Goal: Check status: Check status

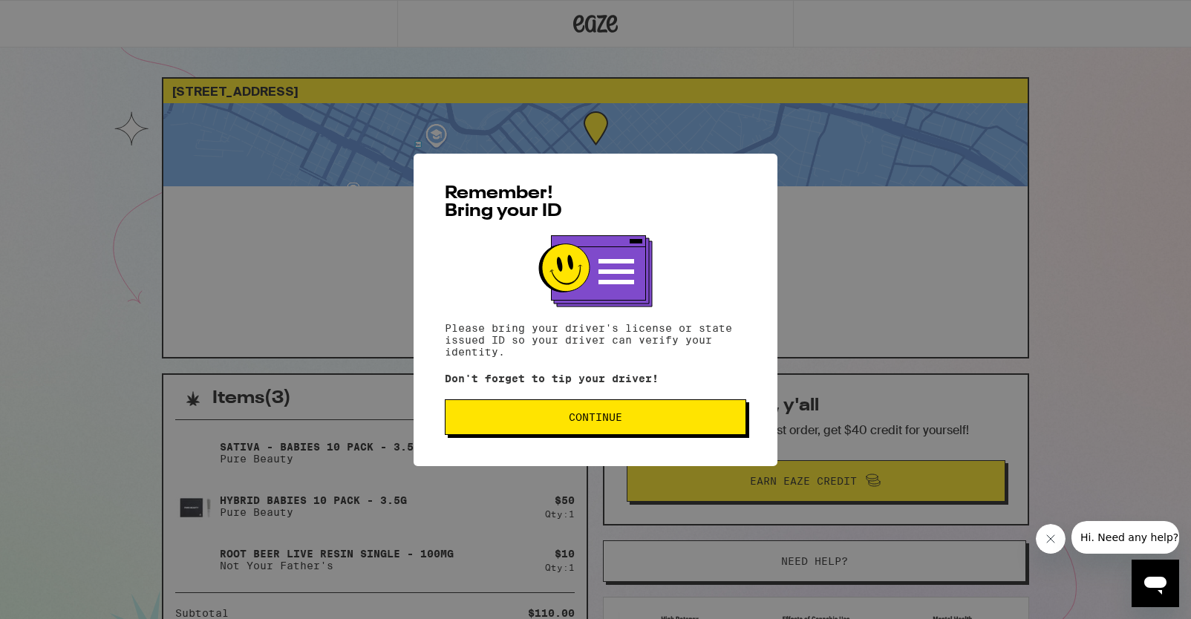
click at [712, 422] on span "Continue" at bounding box center [595, 417] width 276 height 10
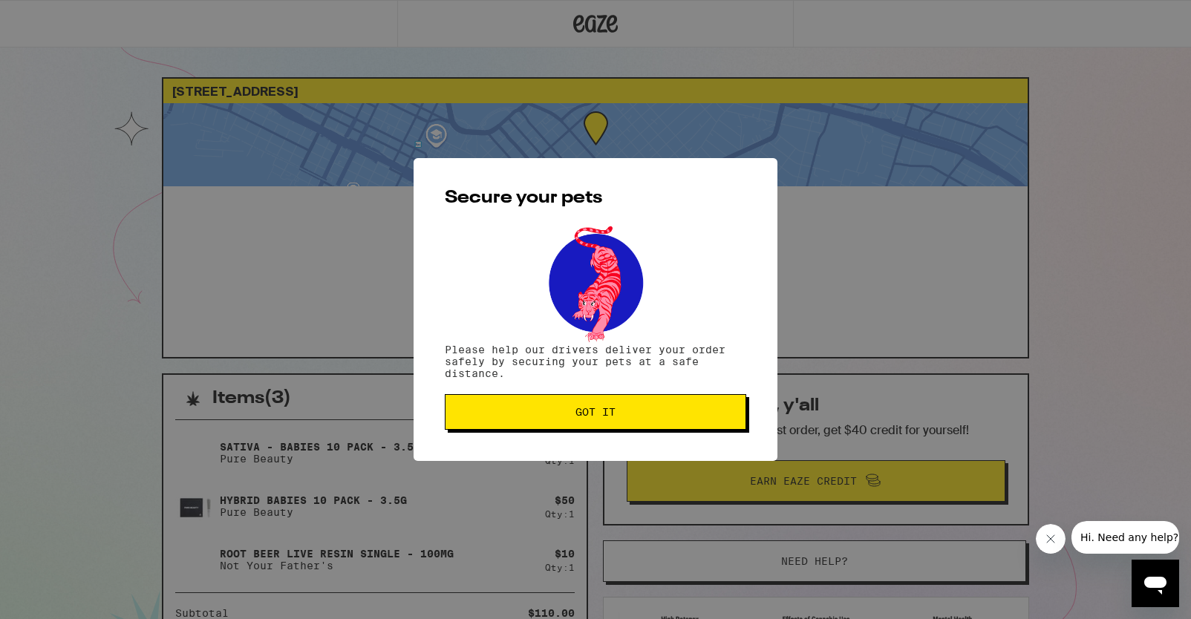
click at [712, 424] on button "Got it" at bounding box center [595, 412] width 301 height 36
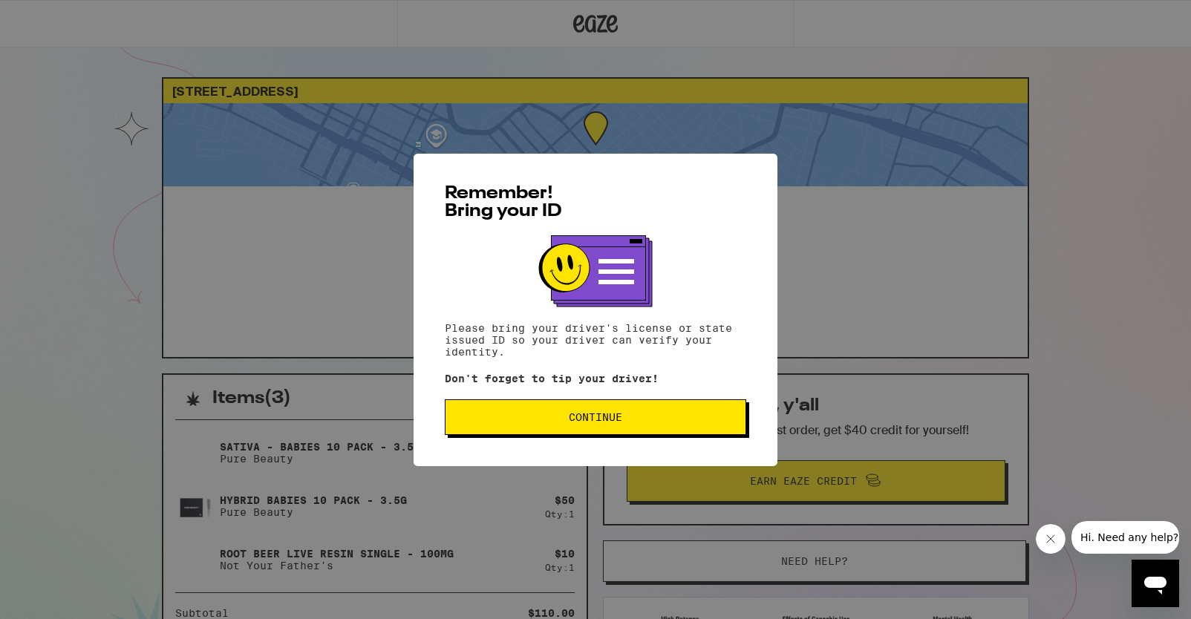
click at [519, 430] on button "Continue" at bounding box center [595, 417] width 301 height 36
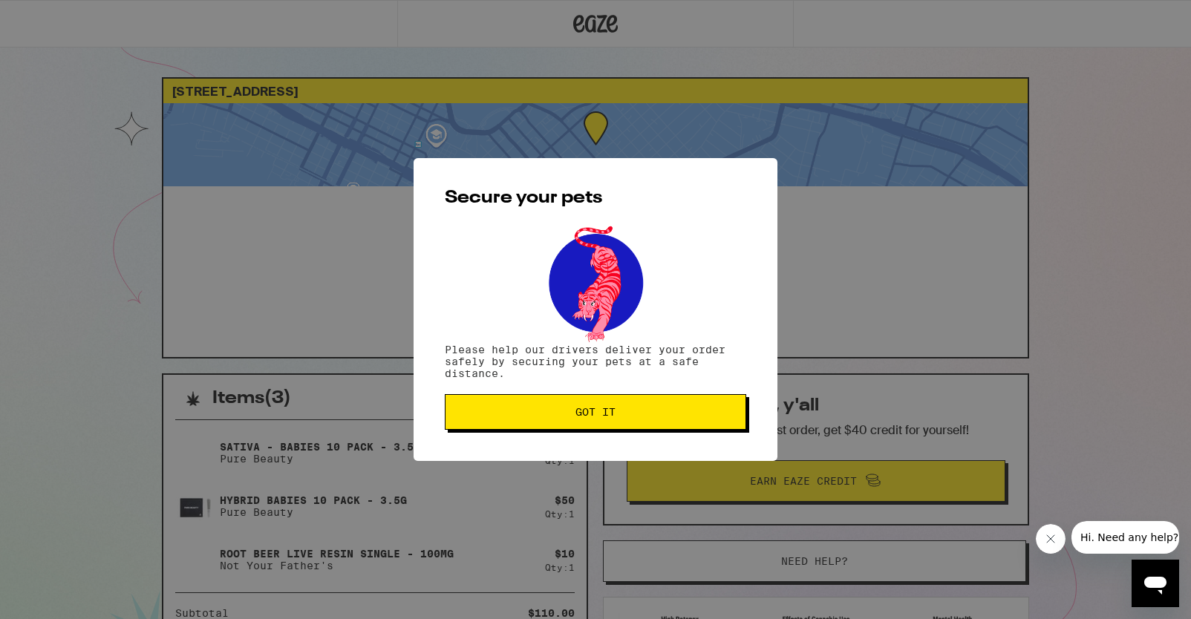
click at [519, 430] on button "Got it" at bounding box center [595, 412] width 301 height 36
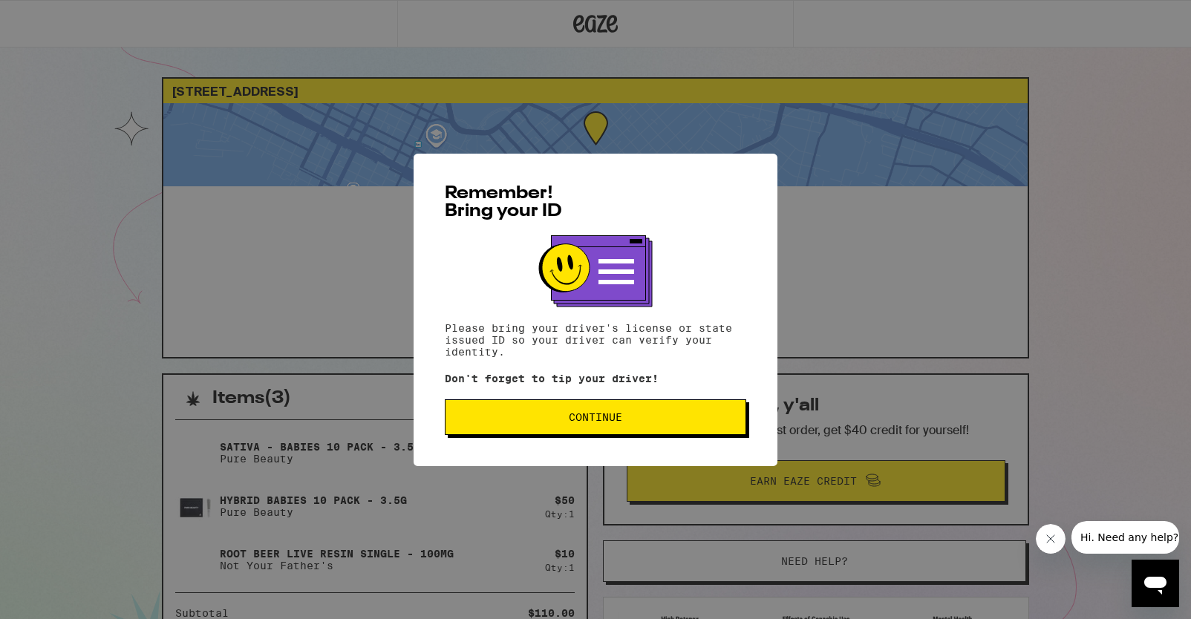
click at [575, 413] on span "Continue" at bounding box center [595, 417] width 53 height 10
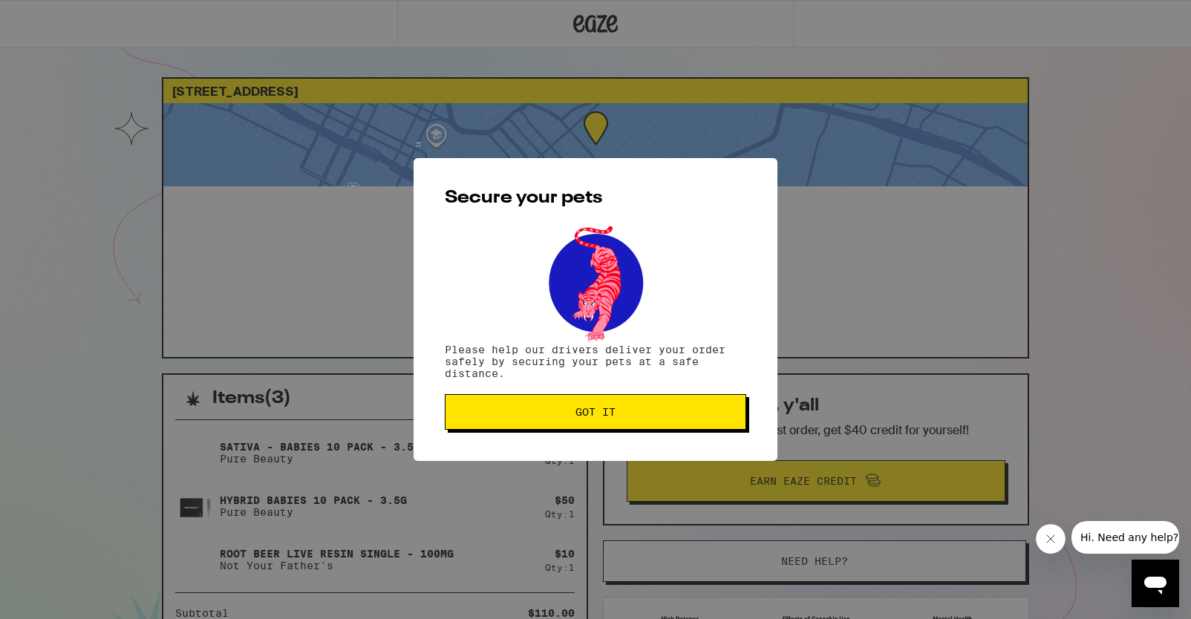
click at [575, 413] on span "Got it" at bounding box center [595, 412] width 40 height 10
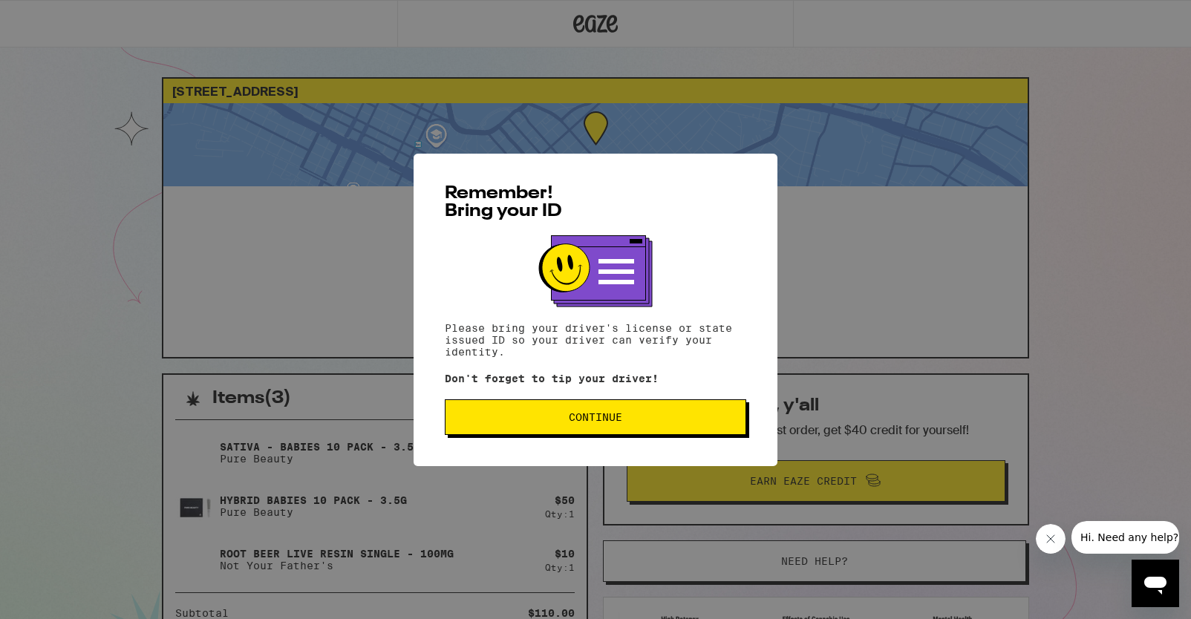
click at [474, 427] on button "Continue" at bounding box center [595, 417] width 301 height 36
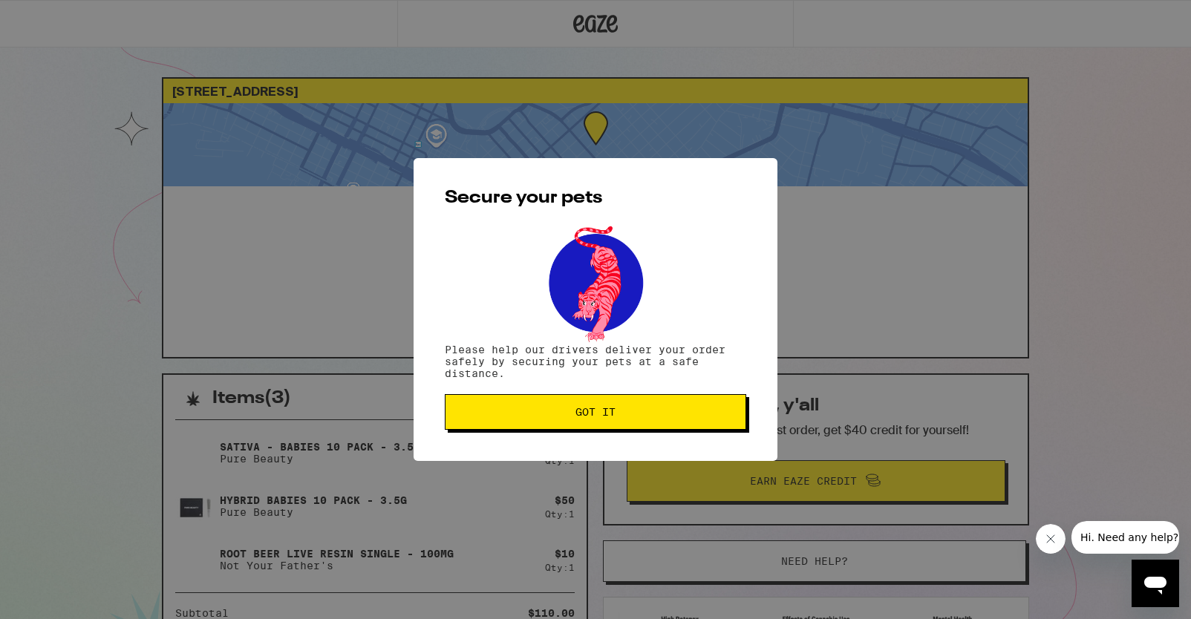
click at [474, 427] on button "Got it" at bounding box center [595, 412] width 301 height 36
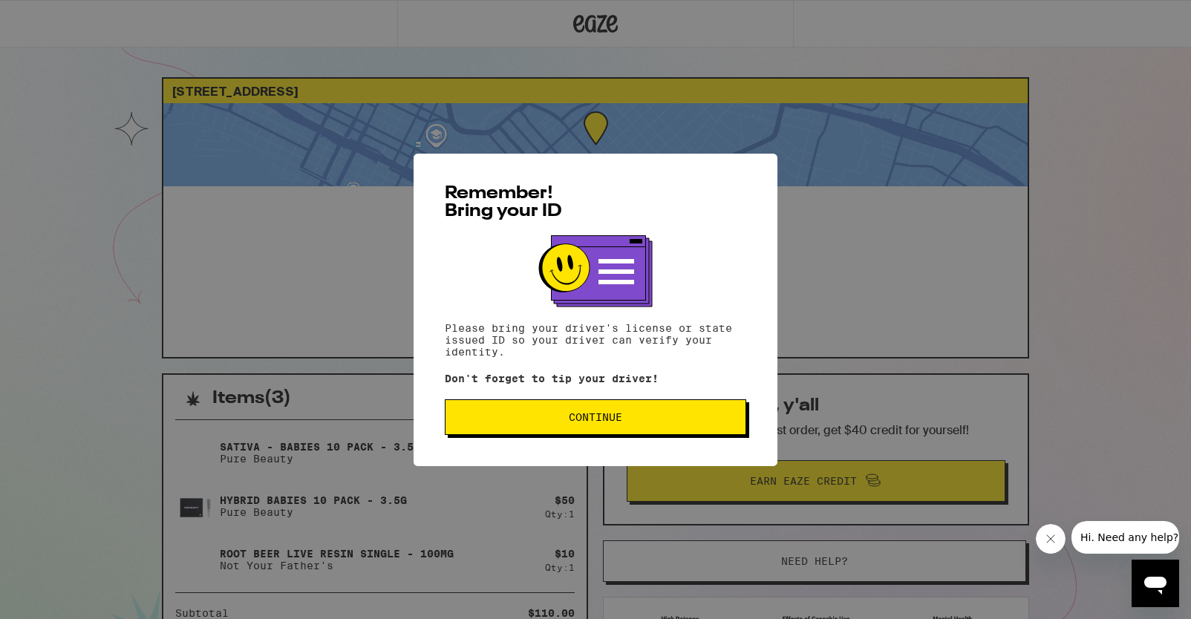
click at [545, 414] on button "Continue" at bounding box center [595, 417] width 301 height 36
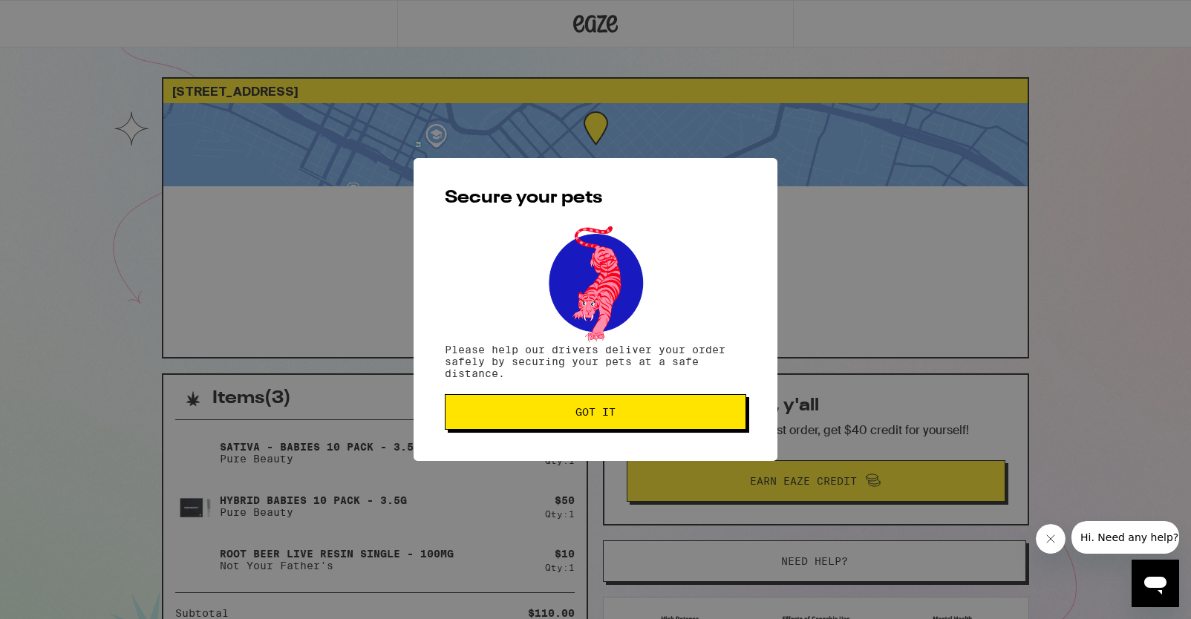
click at [540, 420] on button "Got it" at bounding box center [595, 412] width 301 height 36
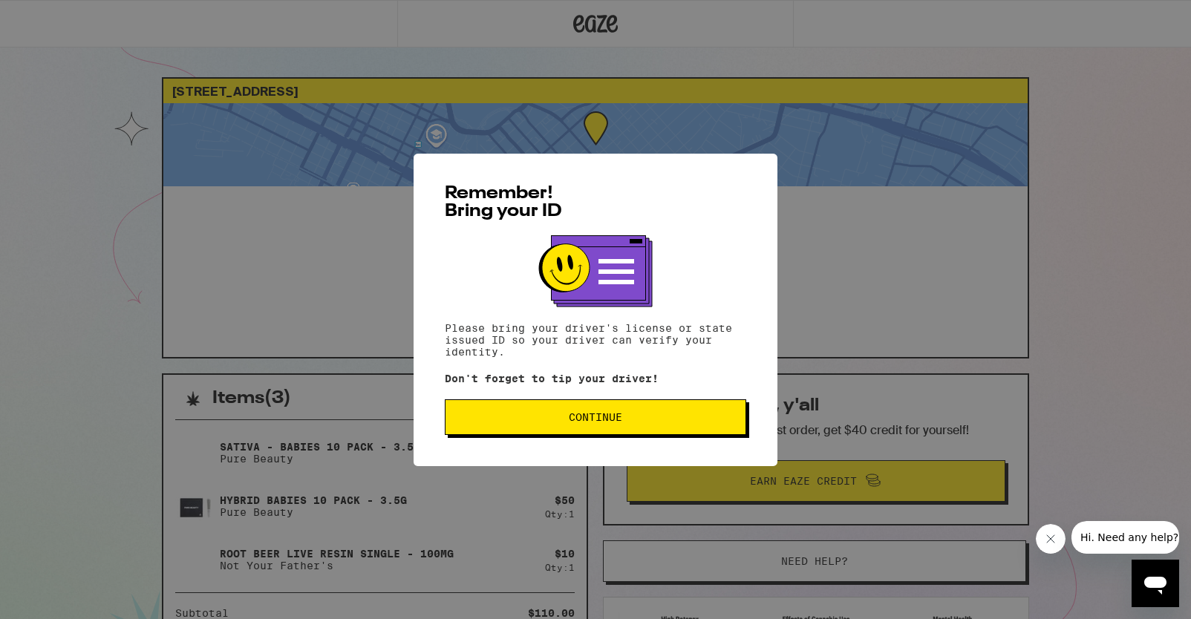
click at [497, 426] on button "Continue" at bounding box center [595, 417] width 301 height 36
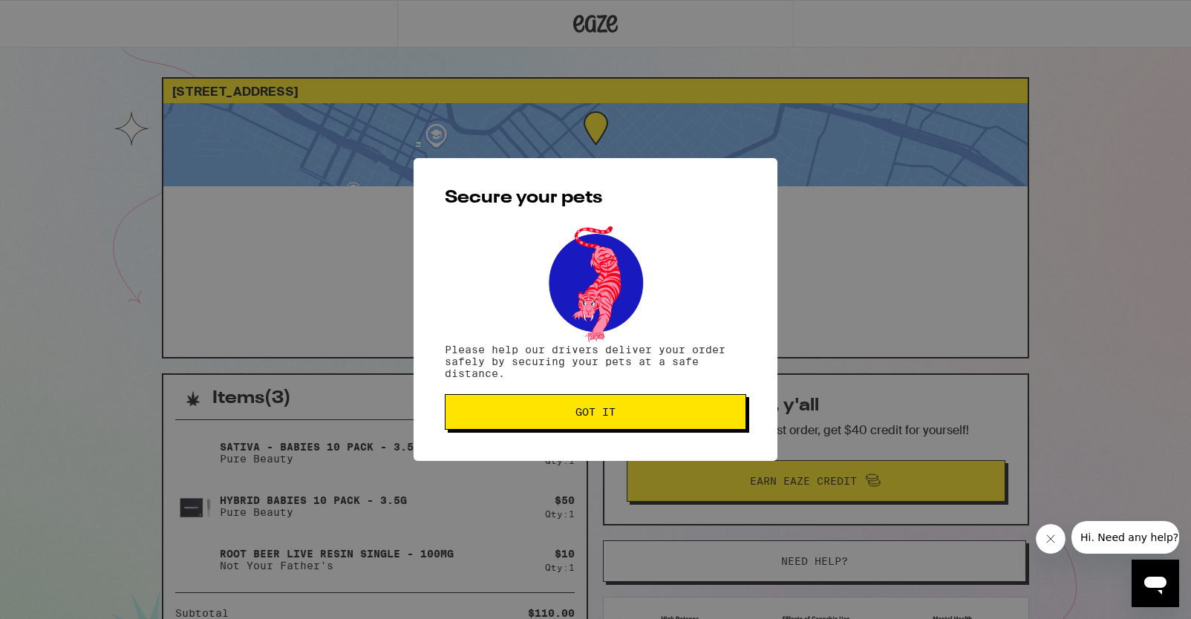
click at [497, 426] on button "Got it" at bounding box center [595, 412] width 301 height 36
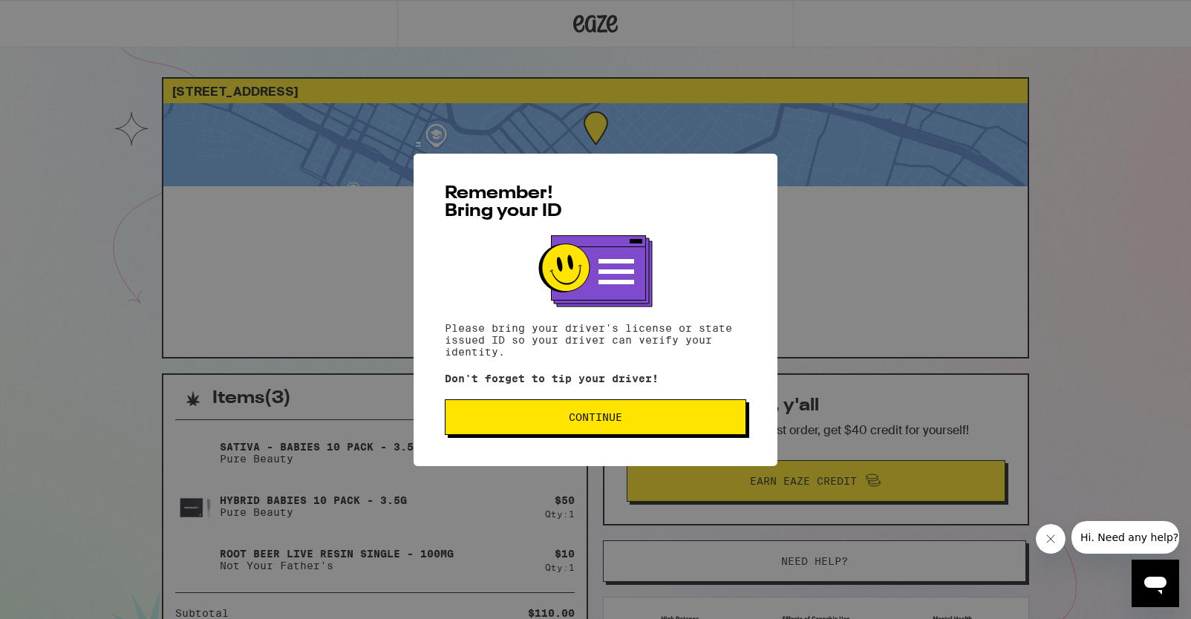
click at [644, 419] on span "Continue" at bounding box center [595, 417] width 276 height 10
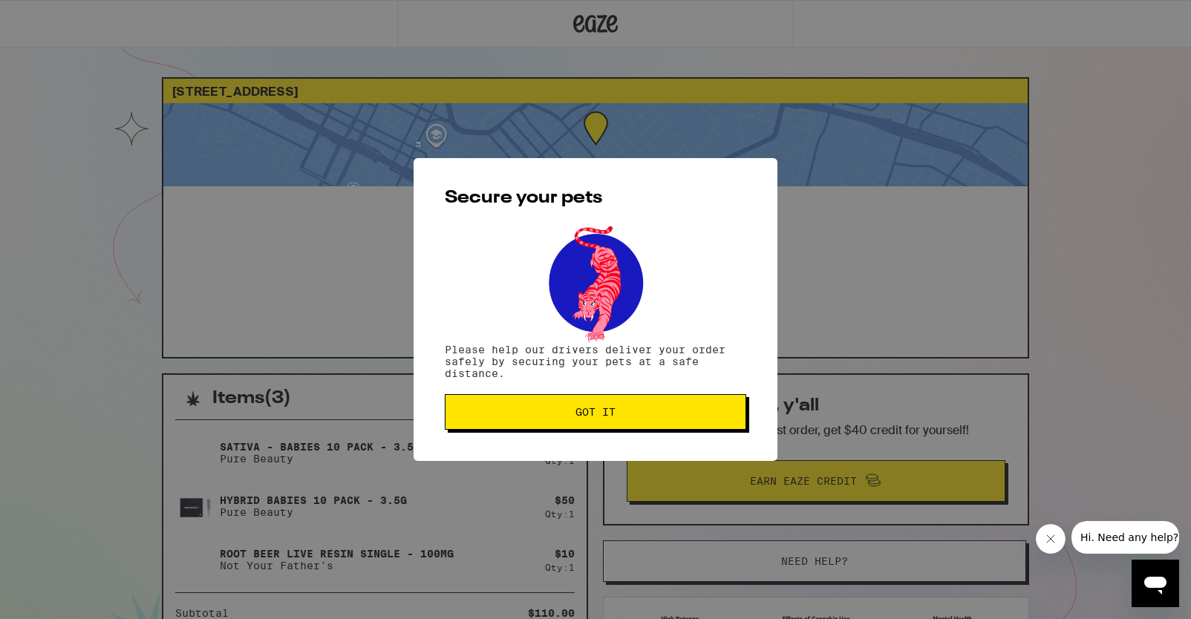
click at [644, 417] on span "Got it" at bounding box center [595, 412] width 276 height 10
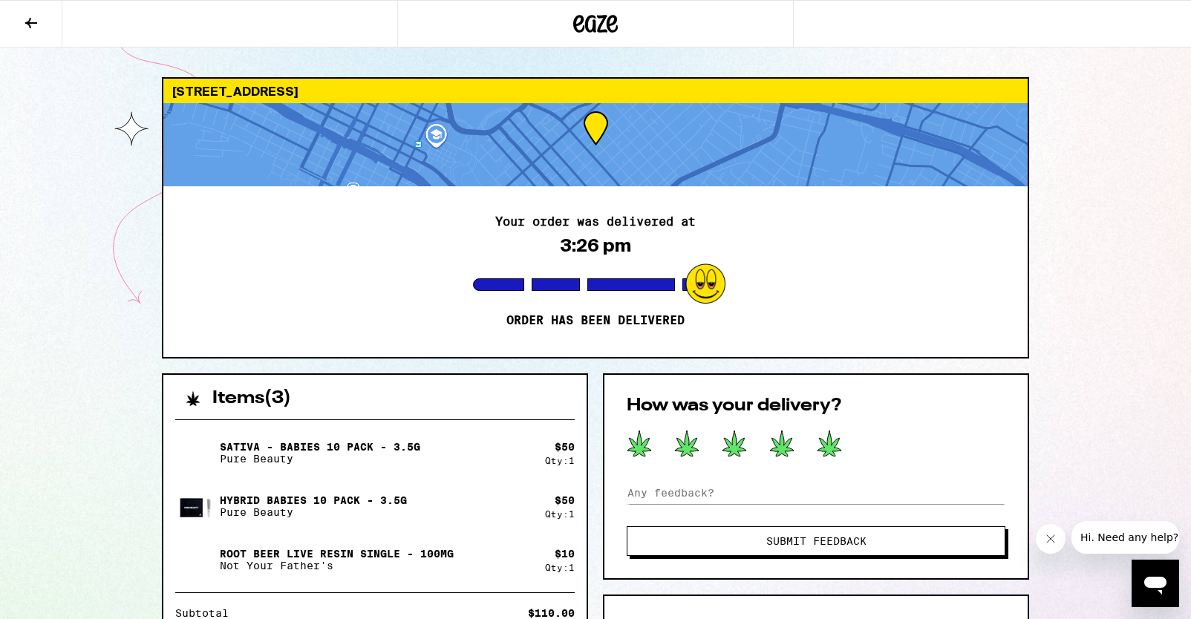
click at [835, 451] on icon at bounding box center [829, 444] width 24 height 26
